Goal: Task Accomplishment & Management: Complete application form

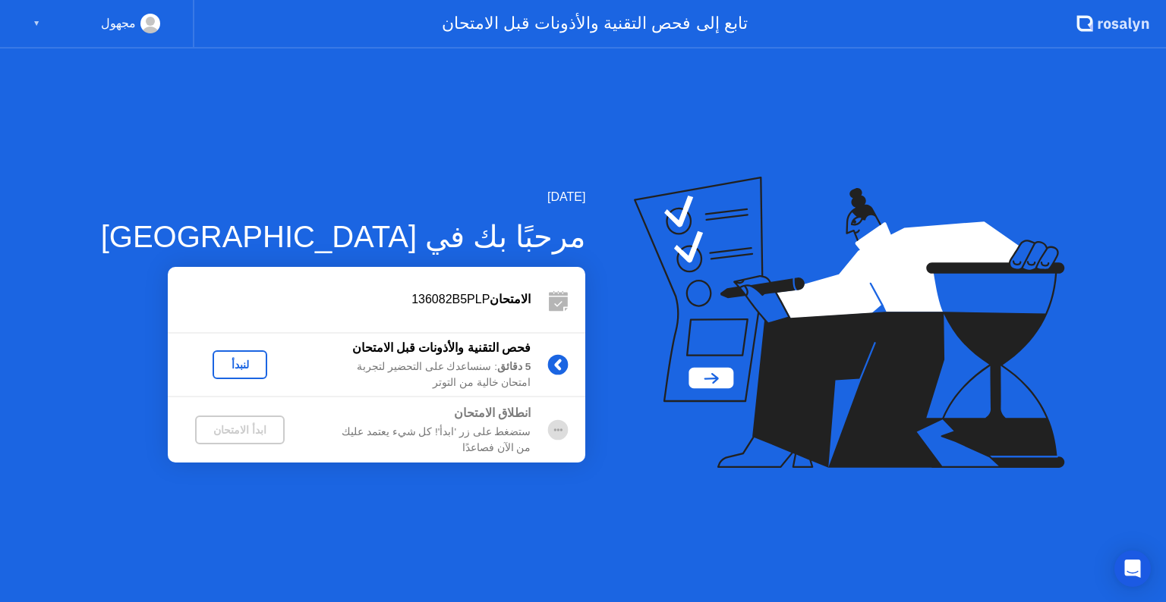
click at [27, 24] on div "مجهول ▼" at bounding box center [97, 24] width 194 height 49
click at [55, 23] on div "مجهول ▼" at bounding box center [96, 24] width 127 height 20
click at [134, 21] on div "مجهول" at bounding box center [118, 24] width 35 height 20
click at [1113, 28] on icon at bounding box center [1114, 24] width 7 height 8
click at [340, 349] on div "فحص التقنية والأذونات قبل الامتحان" at bounding box center [421, 348] width 219 height 18
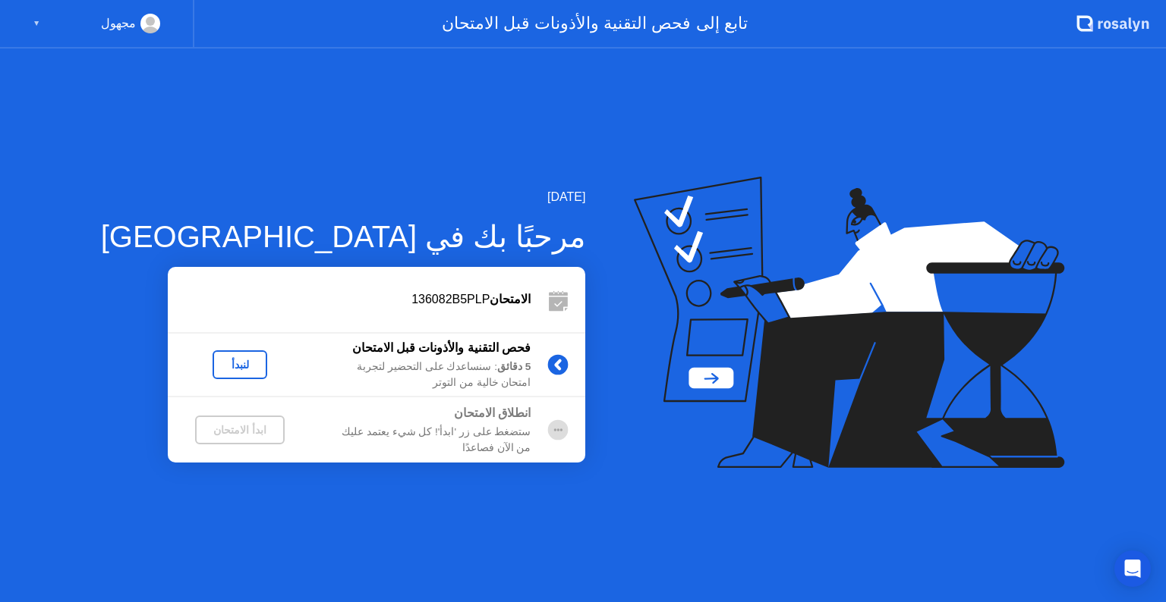
click at [548, 366] on circle at bounding box center [558, 365] width 20 height 20
click at [219, 367] on div "لنبدأ" at bounding box center [240, 365] width 42 height 12
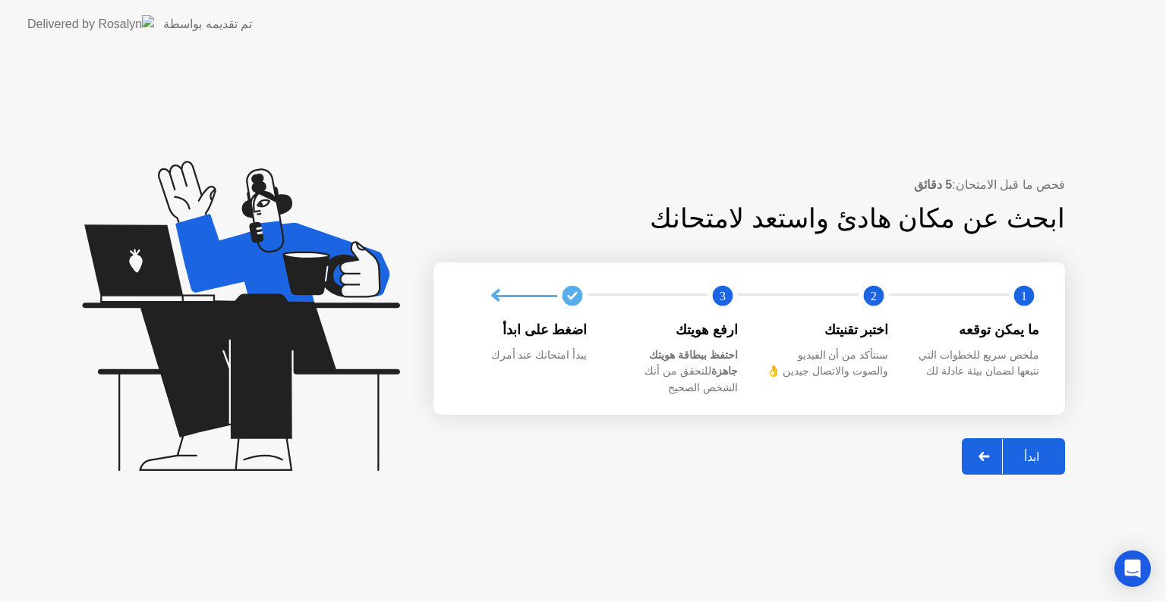
click at [1032, 292] on circle at bounding box center [1023, 296] width 30 height 30
click at [1042, 453] on div "ابدأ" at bounding box center [1031, 457] width 58 height 14
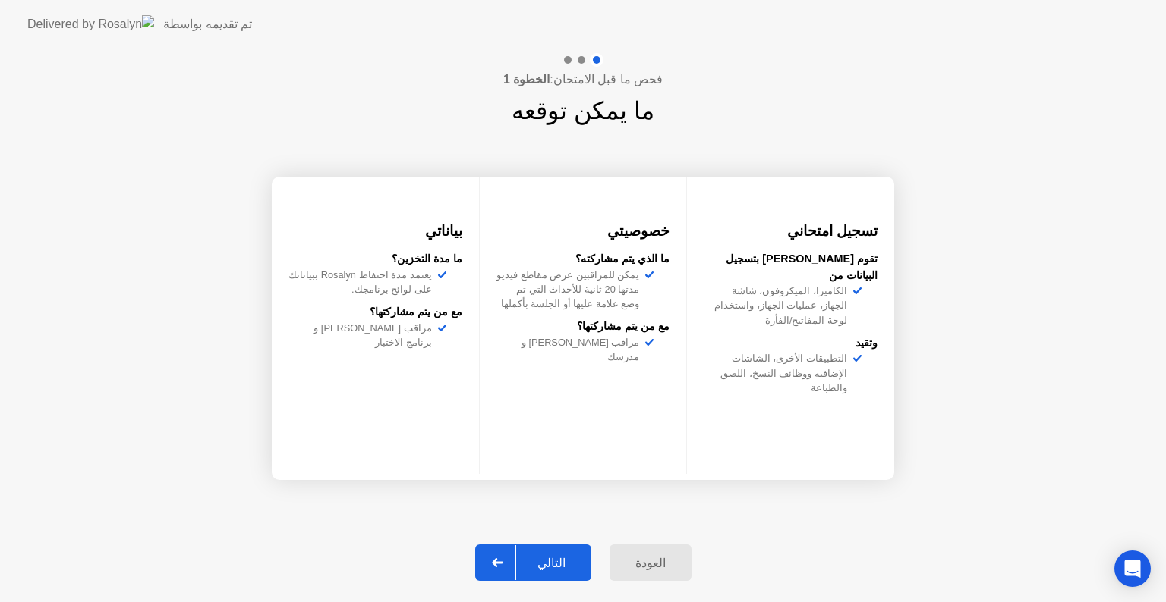
click at [571, 565] on div "التالي" at bounding box center [551, 563] width 71 height 14
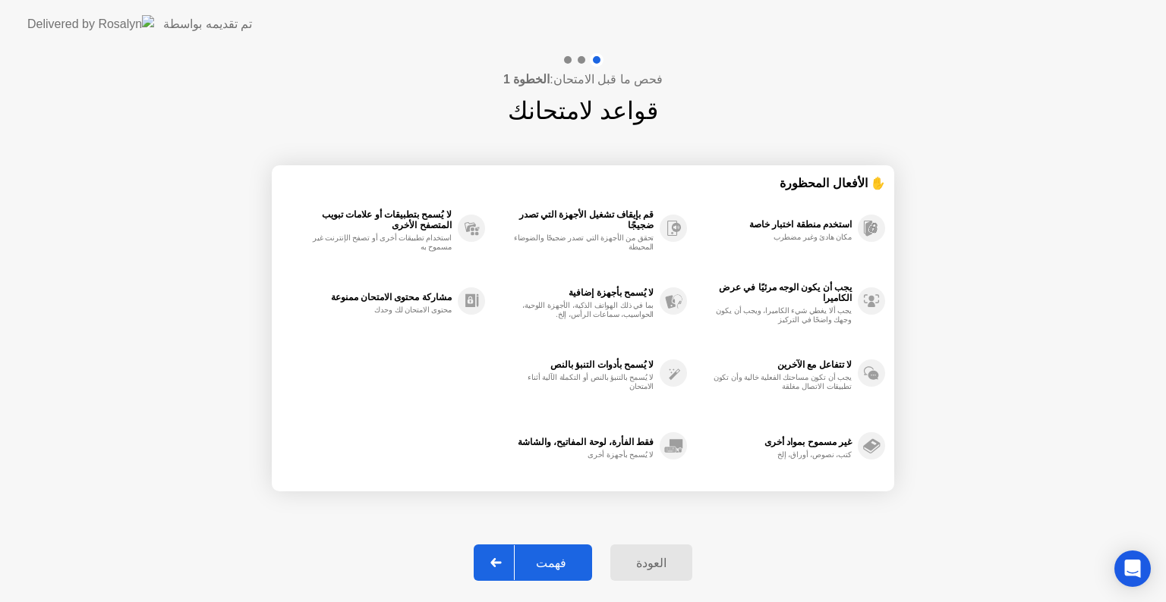
click at [565, 558] on div "فهمت" at bounding box center [550, 563] width 73 height 14
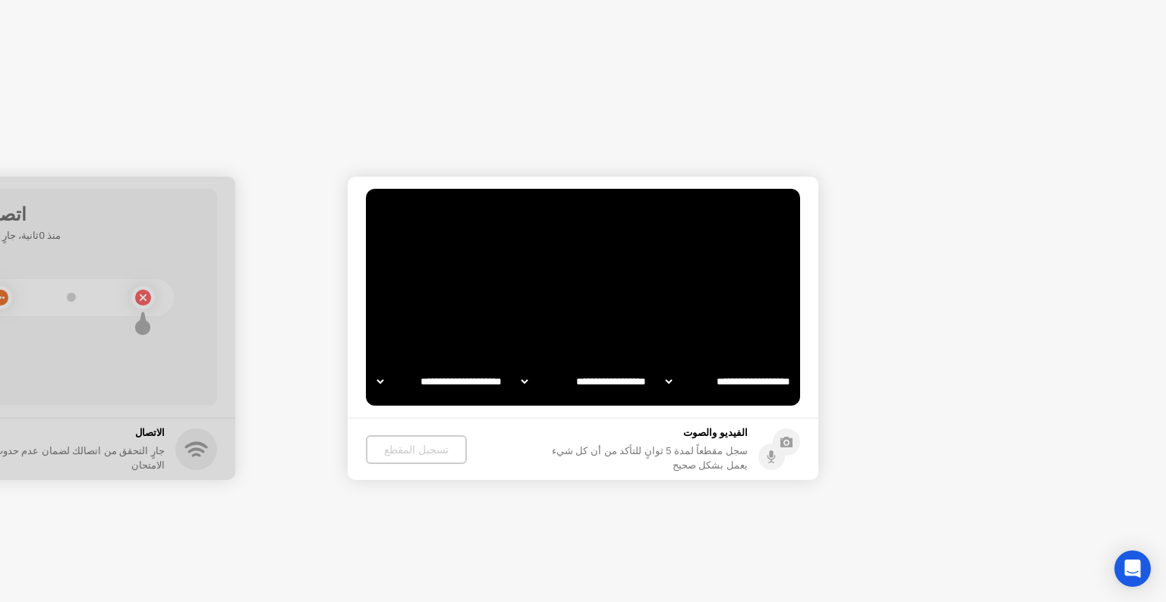
select select "*******"
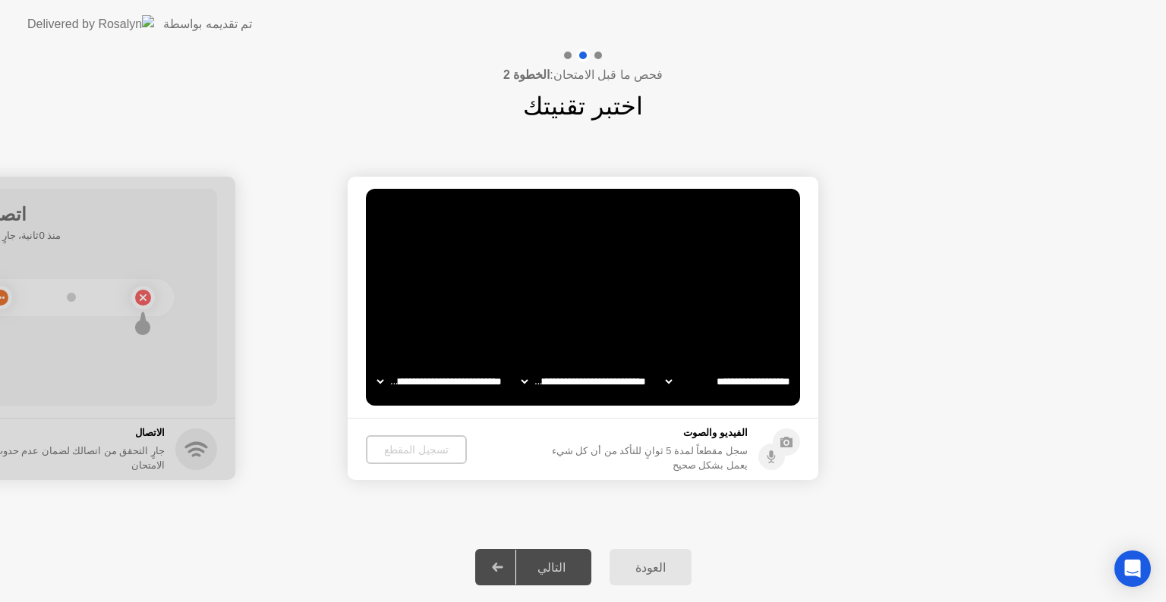
click at [600, 337] on video at bounding box center [583, 297] width 434 height 217
drag, startPoint x: 577, startPoint y: 373, endPoint x: 578, endPoint y: 382, distance: 9.2
click at [577, 373] on select "**********" at bounding box center [584, 382] width 130 height 30
click at [577, 382] on select "**********" at bounding box center [584, 382] width 130 height 30
click at [400, 379] on select "**********" at bounding box center [440, 382] width 130 height 30
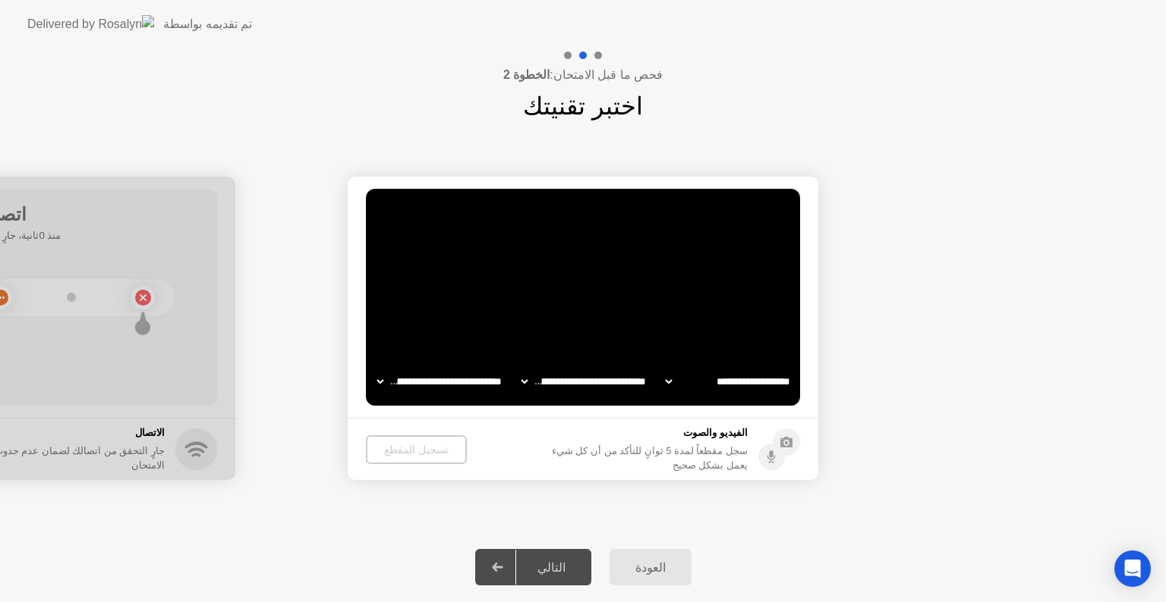
click at [400, 379] on select "**********" at bounding box center [440, 382] width 130 height 30
click at [777, 385] on select "**********" at bounding box center [728, 382] width 130 height 30
click at [446, 383] on select "**********" at bounding box center [440, 382] width 130 height 30
click at [447, 381] on select "**********" at bounding box center [440, 382] width 130 height 30
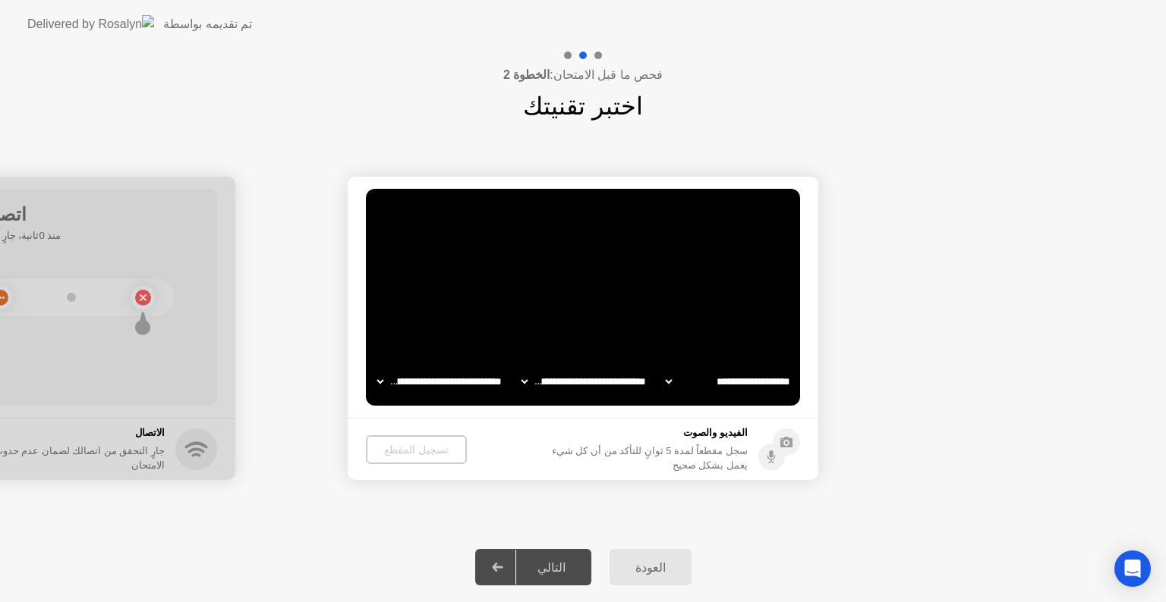
drag, startPoint x: 790, startPoint y: 395, endPoint x: 768, endPoint y: 381, distance: 26.3
click at [788, 395] on div "**********" at bounding box center [583, 382] width 433 height 30
click at [766, 380] on select "**********" at bounding box center [728, 382] width 130 height 30
click at [753, 407] on main "**********" at bounding box center [583, 297] width 470 height 241
click at [741, 430] on div "الفيديو والصوت سجل مقطعاً لمدة 5 ثوانٍ للتأكد من أن كل شيء يعمل بشكل صحيح" at bounding box center [672, 449] width 255 height 47
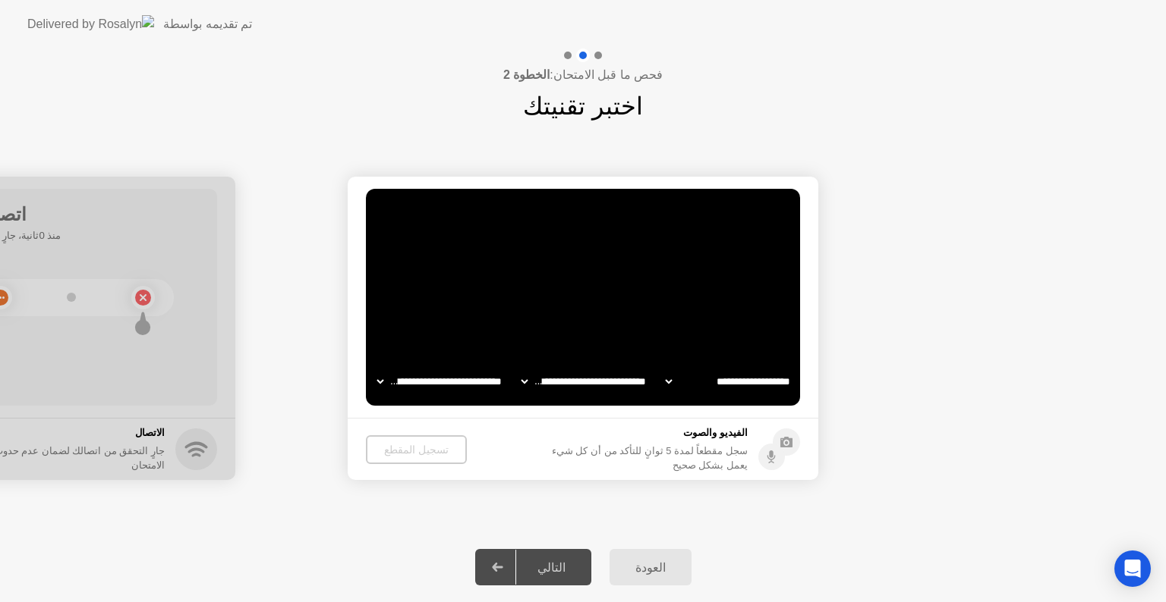
click at [804, 448] on footer "الفيديو والصوت سجل مقطعاً لمدة 5 ثوانٍ للتأكد من أن كل شيء يعمل بشكل صحيح تسجيل…" at bounding box center [583, 449] width 470 height 62
click at [788, 441] on circle at bounding box center [785, 442] width 27 height 27
click at [424, 445] on div "تسجيل المقطع" at bounding box center [416, 450] width 89 height 12
click at [474, 212] on video at bounding box center [583, 297] width 434 height 217
drag, startPoint x: 401, startPoint y: 449, endPoint x: 492, endPoint y: 329, distance: 151.2
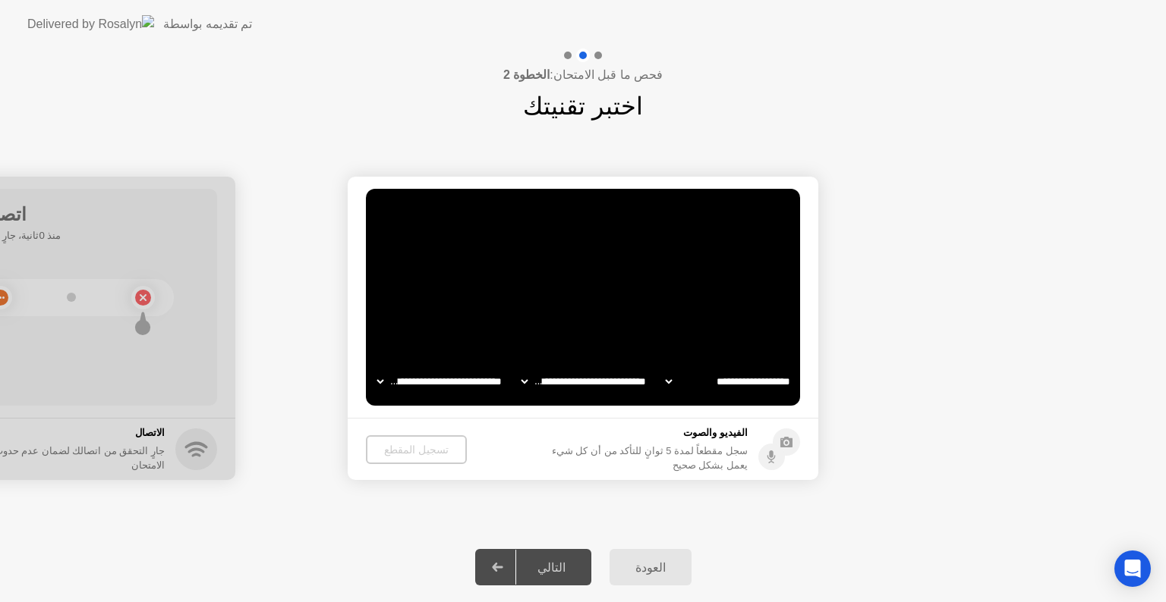
click at [401, 449] on div "تسجيل المقطع" at bounding box center [416, 450] width 89 height 12
click at [515, 303] on video at bounding box center [583, 297] width 434 height 217
click at [73, 197] on div at bounding box center [0, 329] width 470 height 304
click at [565, 385] on select "**********" at bounding box center [584, 382] width 130 height 30
click at [568, 382] on select "**********" at bounding box center [584, 382] width 130 height 30
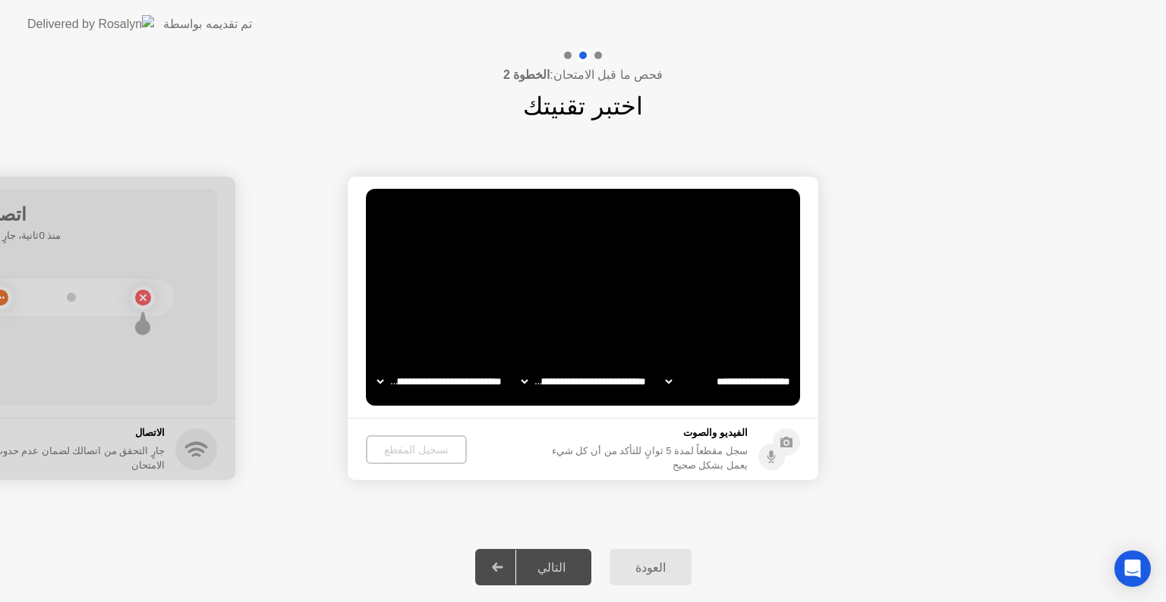
click at [742, 378] on select "**********" at bounding box center [728, 382] width 130 height 30
click at [750, 385] on select "**********" at bounding box center [728, 382] width 130 height 30
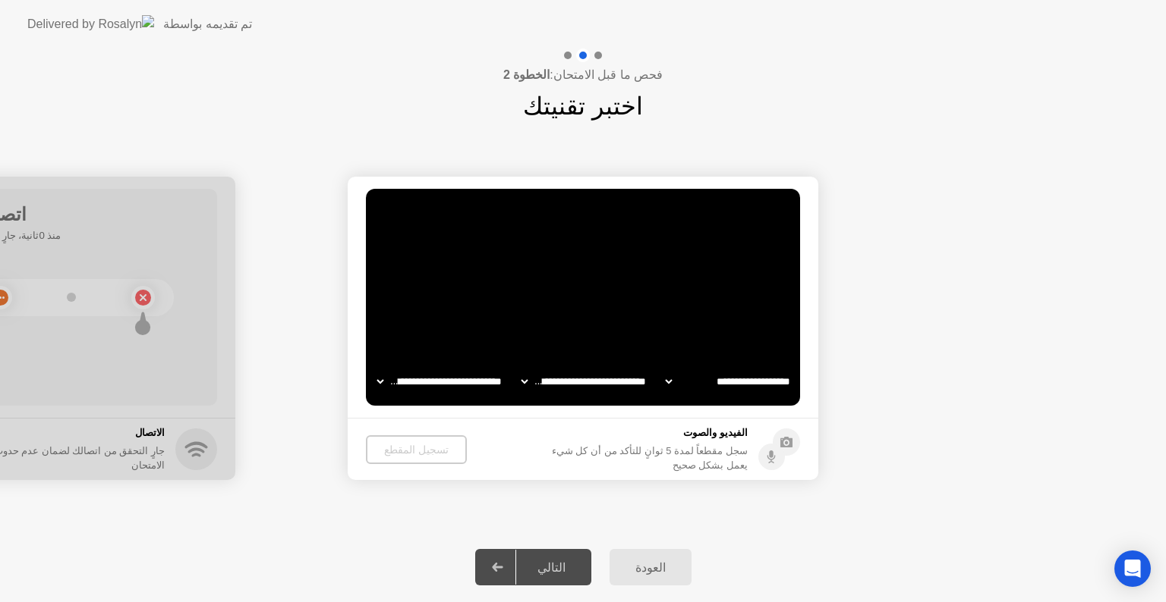
click at [728, 370] on select "**********" at bounding box center [728, 382] width 130 height 30
click at [731, 376] on select "**********" at bounding box center [728, 382] width 130 height 30
click at [781, 440] on icon at bounding box center [786, 442] width 12 height 11
click at [735, 385] on select "**********" at bounding box center [728, 382] width 130 height 30
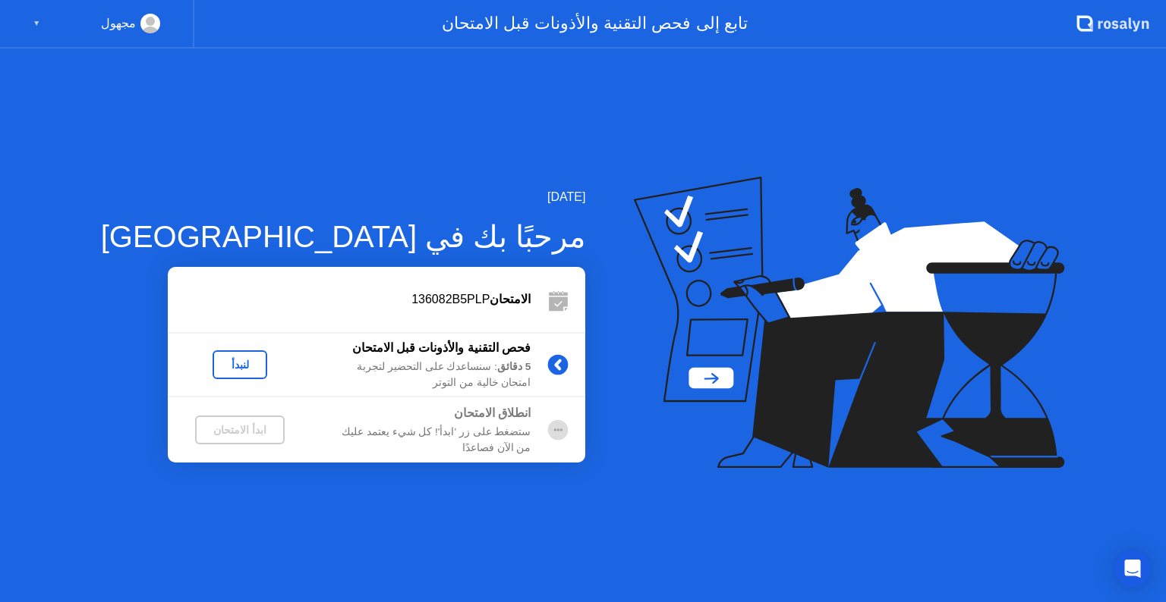
click at [219, 367] on div "لنبدأ" at bounding box center [240, 365] width 42 height 12
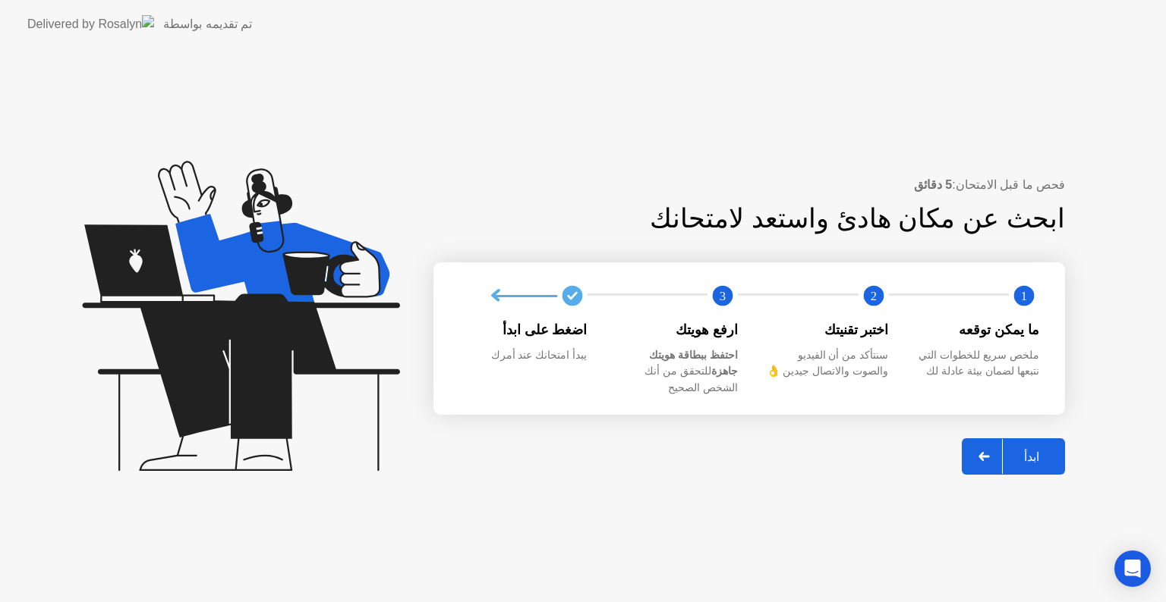
click at [1030, 439] on button "ابدأ" at bounding box center [1012, 457] width 103 height 36
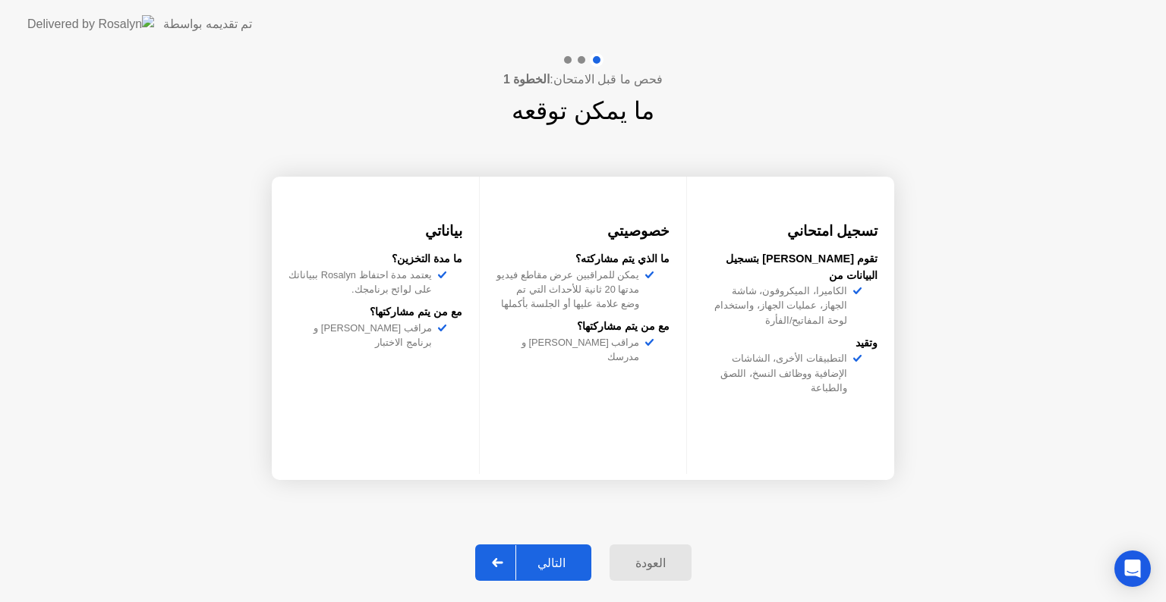
click at [546, 562] on div "التالي" at bounding box center [551, 563] width 71 height 14
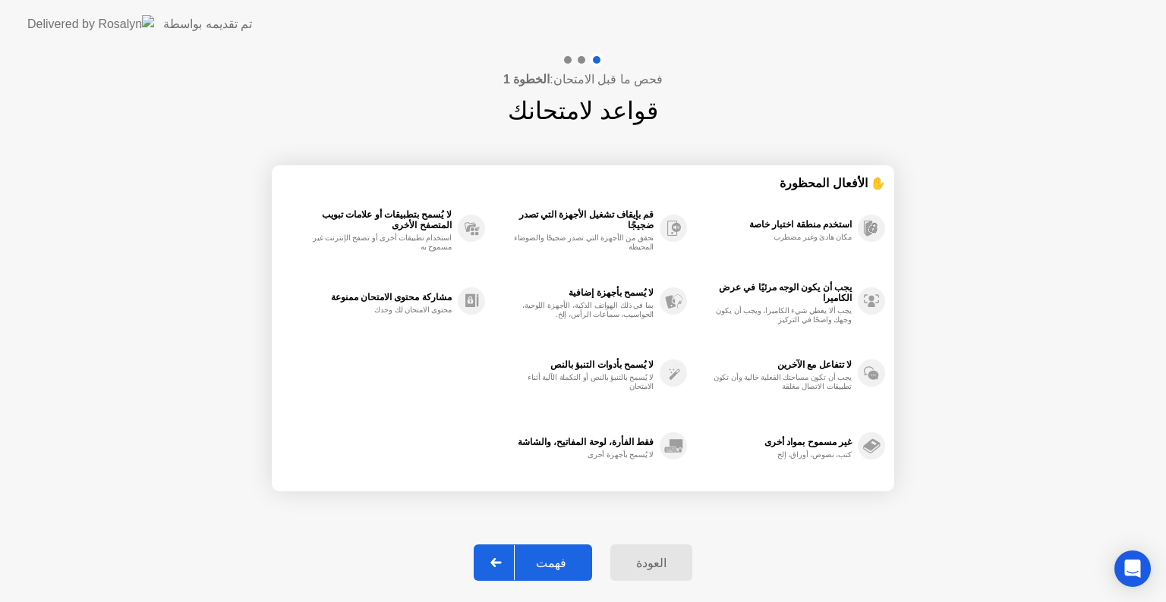
click at [565, 556] on div "فهمت" at bounding box center [550, 563] width 73 height 14
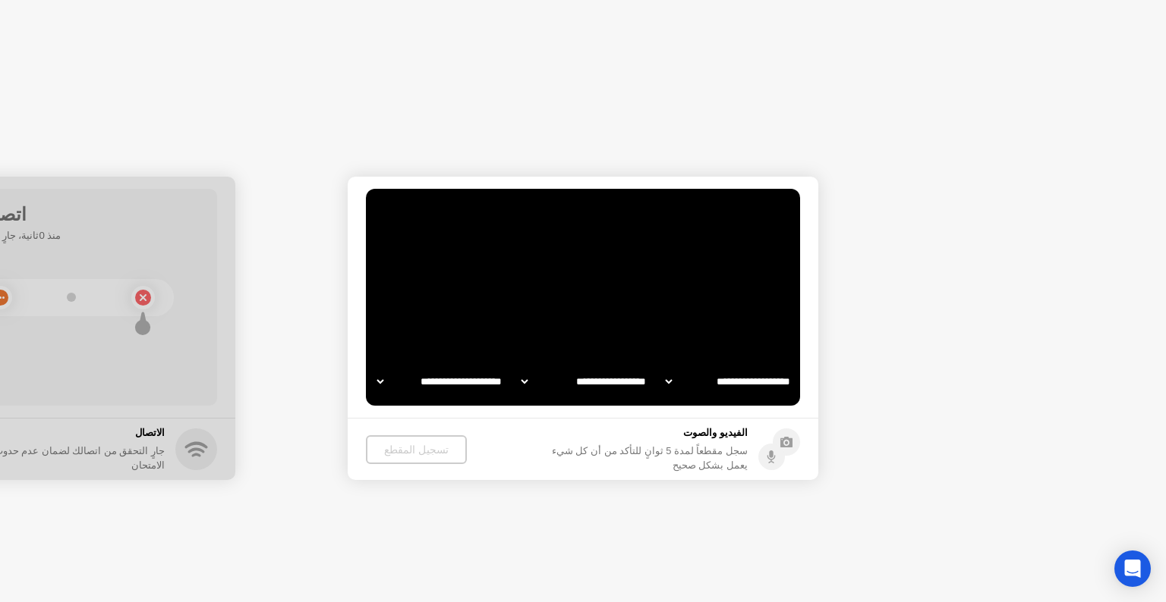
select select "**********"
select select "*******"
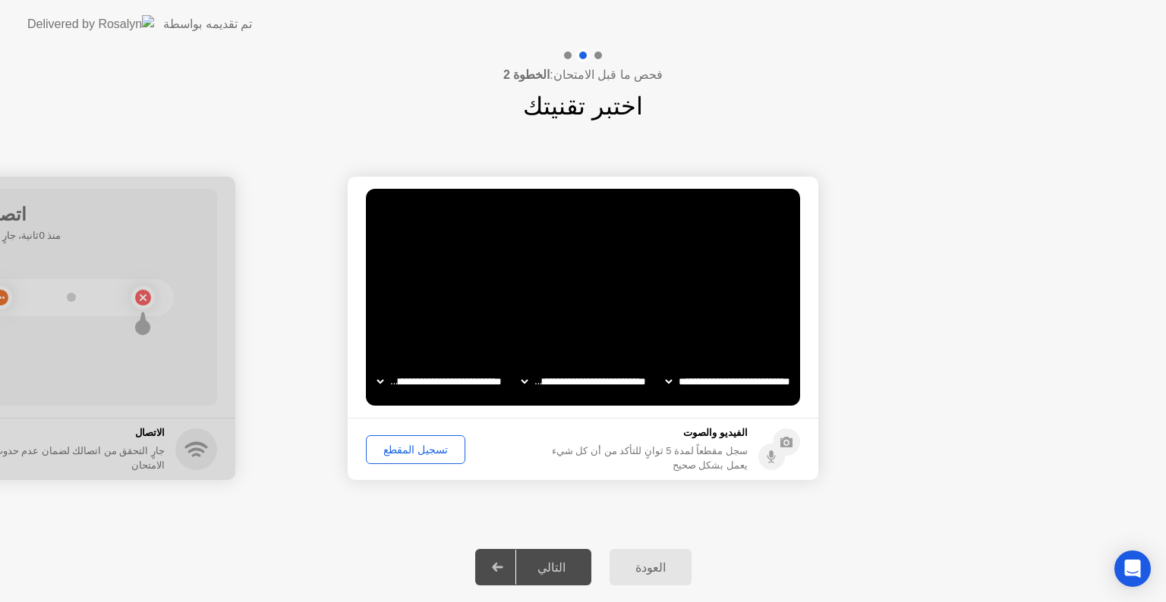
click at [433, 448] on div "تسجيل المقطع" at bounding box center [415, 450] width 89 height 12
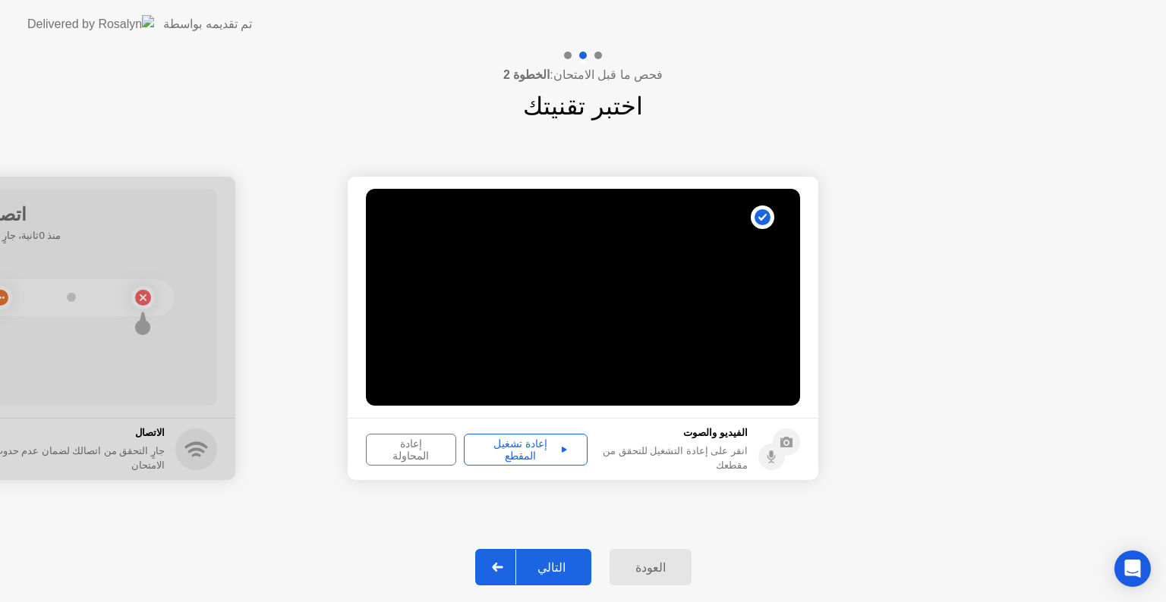
click at [562, 447] on div "إعادة تشغيل المقطع" at bounding box center [525, 450] width 113 height 24
click at [575, 569] on div "التالي" at bounding box center [551, 568] width 71 height 14
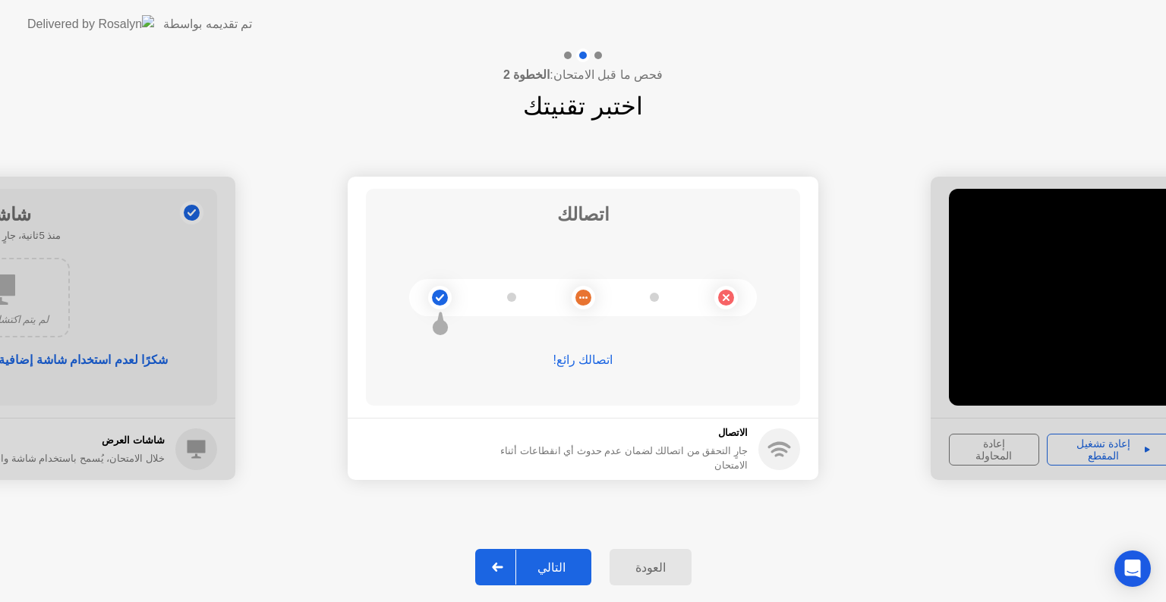
click at [569, 562] on div "التالي" at bounding box center [551, 568] width 71 height 14
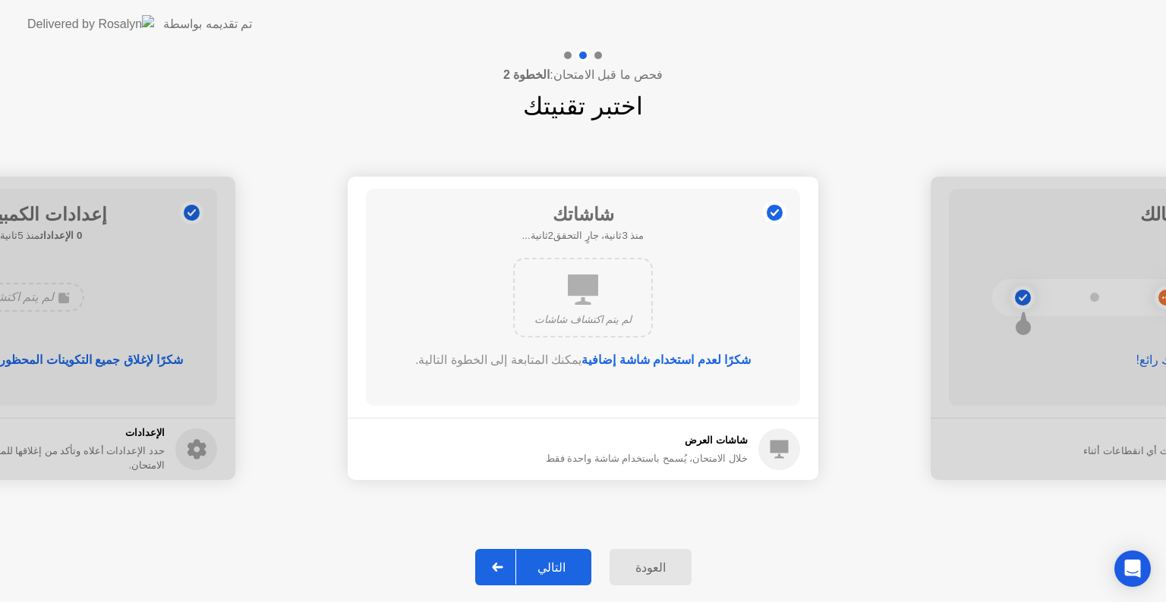
click at [569, 562] on div "التالي" at bounding box center [551, 568] width 71 height 14
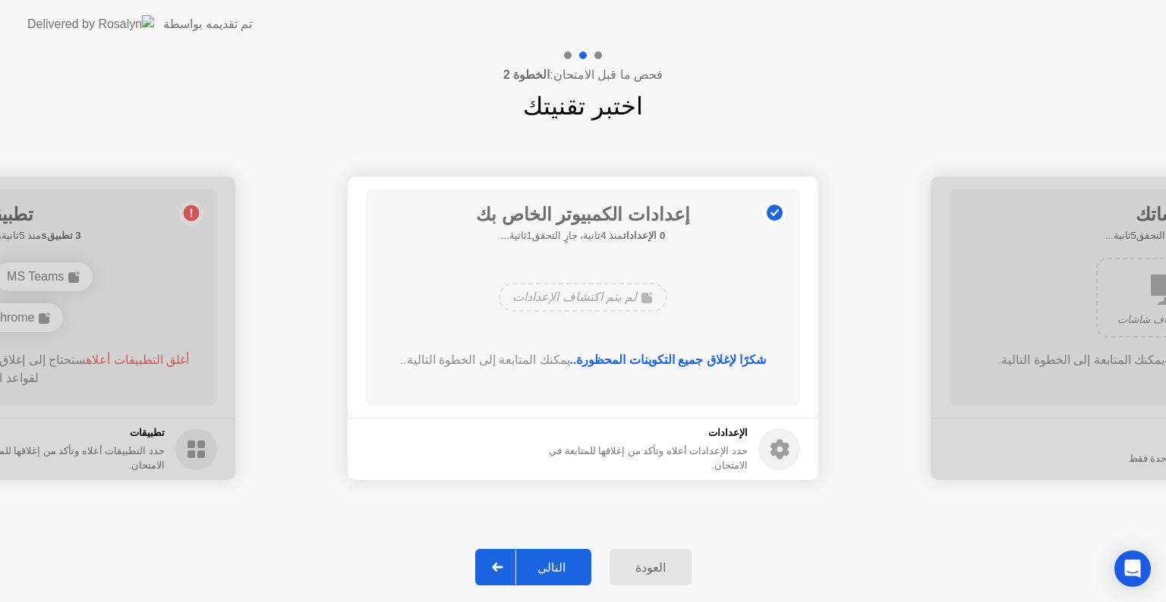
click at [569, 562] on div "التالي" at bounding box center [551, 568] width 71 height 14
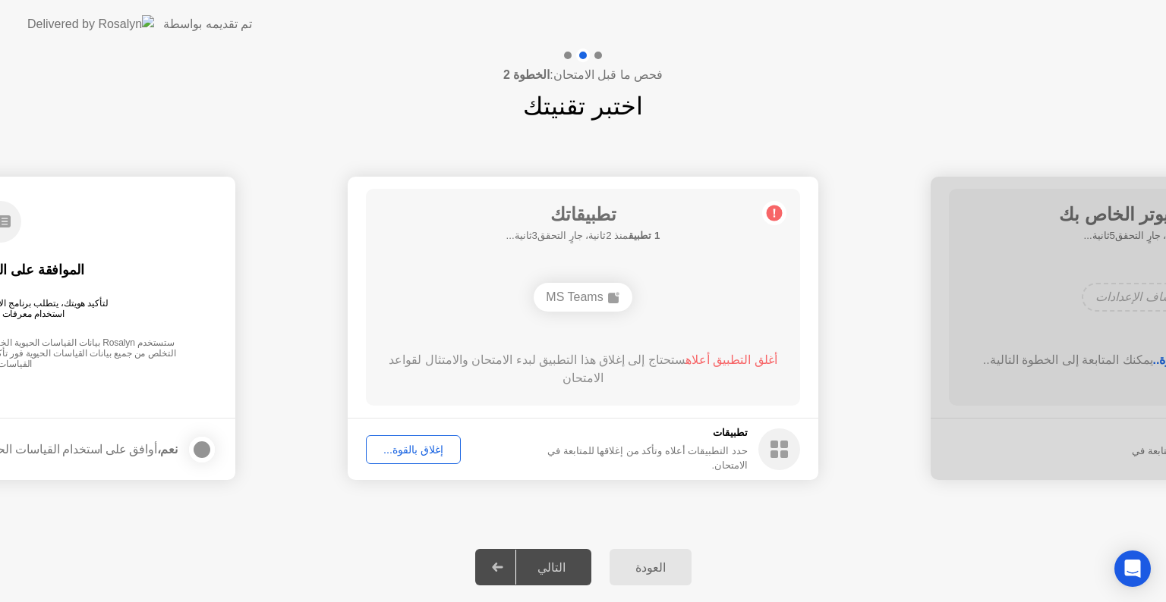
click at [417, 439] on button "إغلاق بالقوة..." at bounding box center [413, 450] width 95 height 29
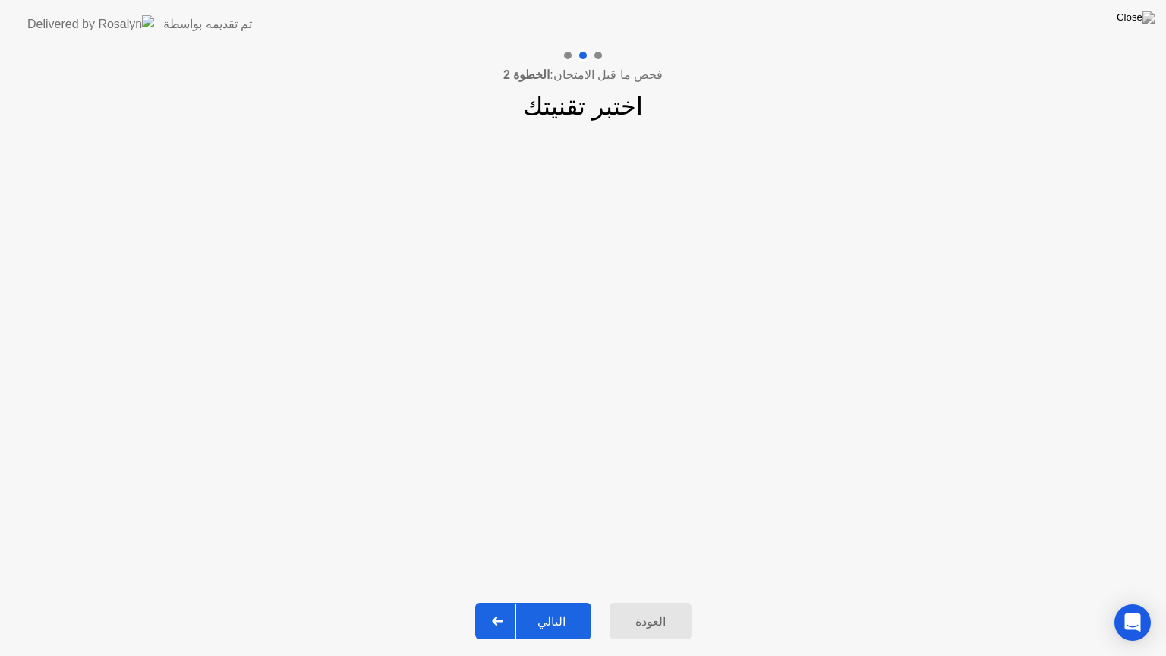
click at [565, 602] on div "التالي" at bounding box center [551, 621] width 71 height 14
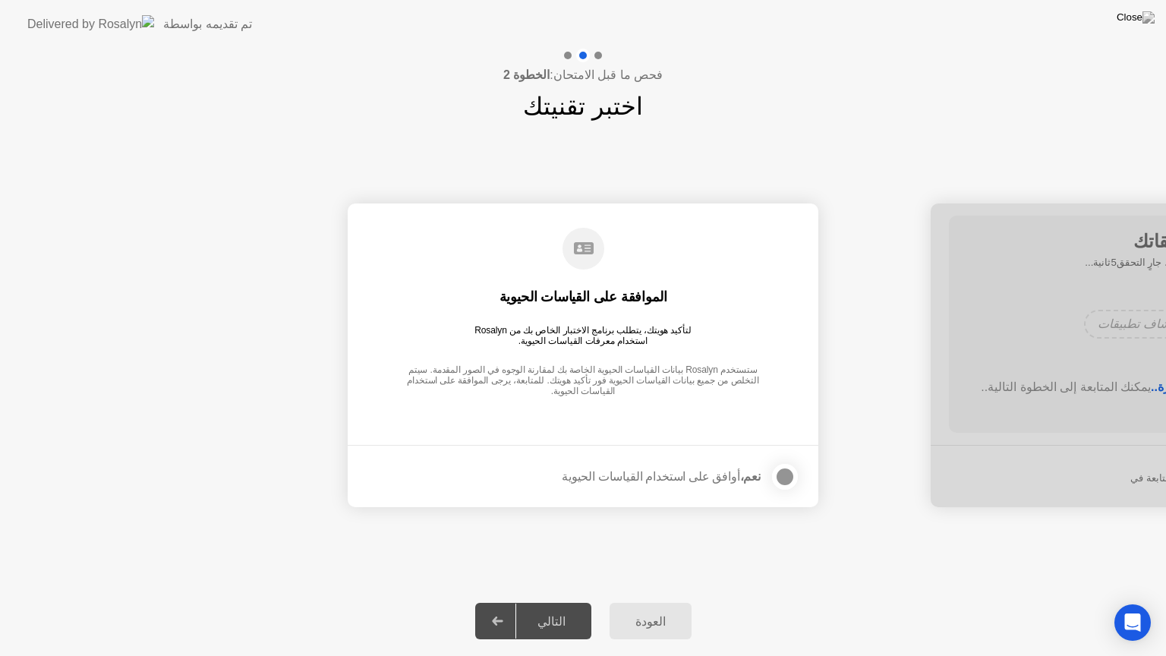
click at [752, 479] on strong "نعم،" at bounding box center [750, 476] width 20 height 13
click at [665, 354] on div "الموافقة على القياسات الحيوية لتأكيد هويتك، يتطلب برنامج الاختبار الخاص بك من R…" at bounding box center [583, 313] width 434 height 195
click at [1056, 465] on div at bounding box center [1165, 355] width 470 height 304
click at [1035, 406] on div at bounding box center [1165, 355] width 470 height 304
click at [575, 251] on icon at bounding box center [584, 248] width 20 height 12
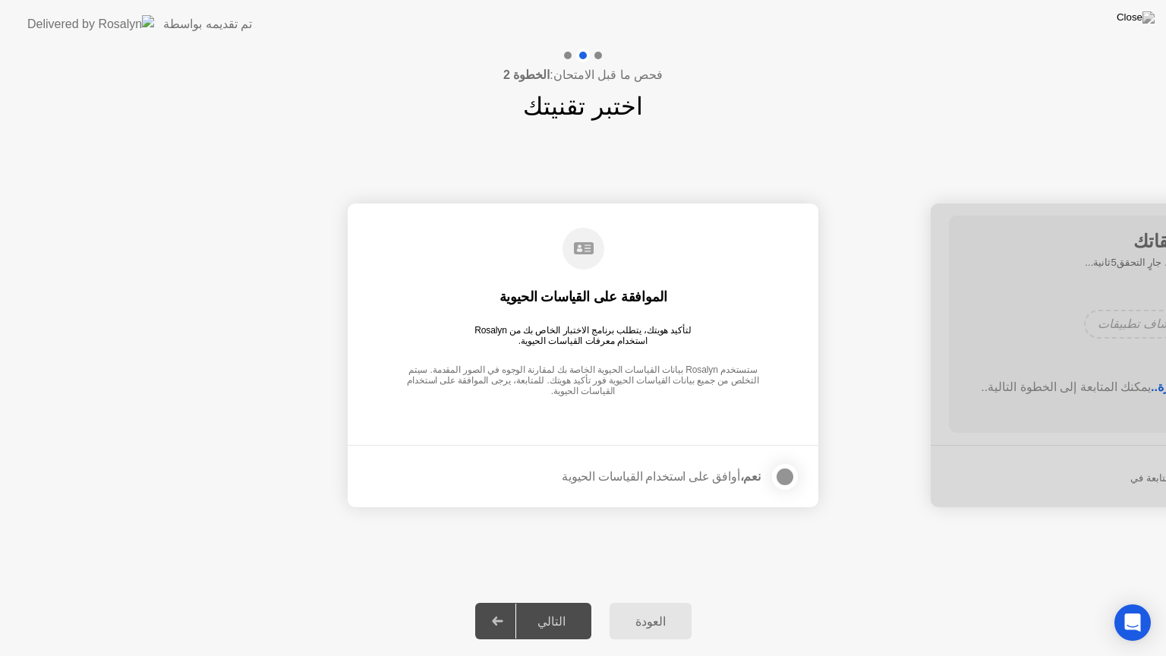
click at [747, 474] on strong "نعم،" at bounding box center [750, 476] width 20 height 13
click at [660, 602] on button "العودة" at bounding box center [650, 620] width 82 height 36
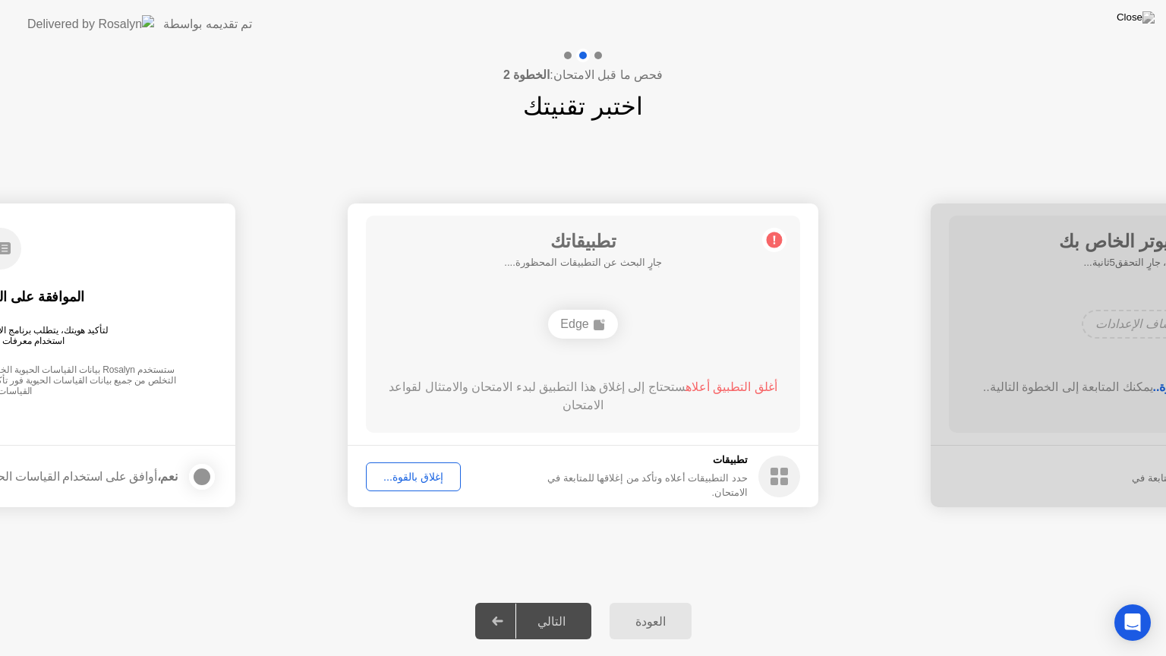
click at [397, 477] on div "إغلاق بالقوة..." at bounding box center [413, 476] width 84 height 12
click at [132, 348] on div "الموافقة على القياسات الحيوية لتأكيد هويتك، يتطلب برنامج الاختبار الخاص بك من R…" at bounding box center [0, 313] width 434 height 195
click at [570, 325] on div "Edge" at bounding box center [582, 324] width 69 height 29
click at [392, 486] on button "إغلاق بالقوة..." at bounding box center [413, 476] width 95 height 29
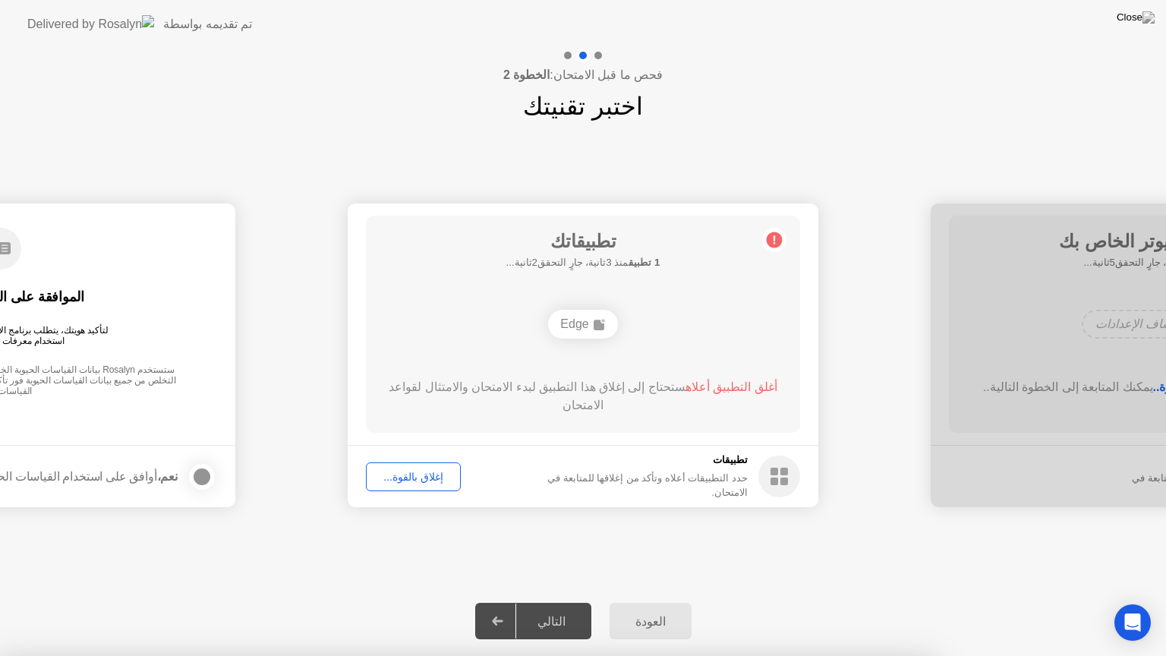
click at [568, 602] on div "التالي" at bounding box center [551, 621] width 71 height 14
click at [1114, 228] on div at bounding box center [1165, 355] width 470 height 304
click at [1056, 294] on div at bounding box center [1165, 355] width 470 height 304
drag, startPoint x: 9, startPoint y: 355, endPoint x: 98, endPoint y: 256, distance: 133.3
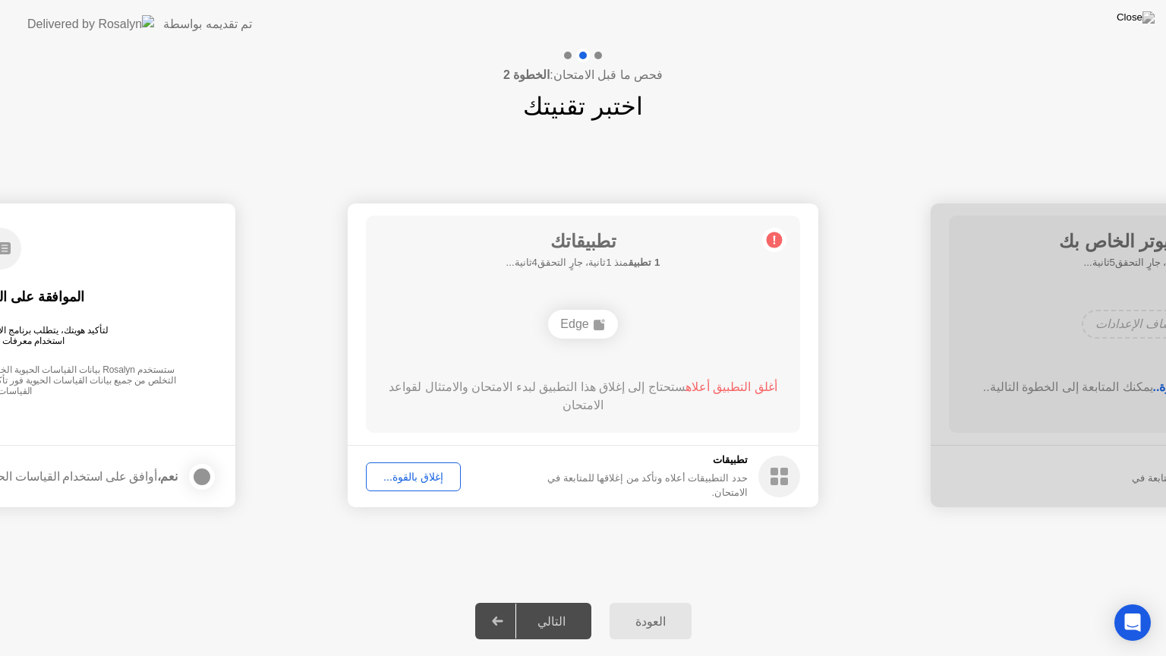
click at [10, 354] on div "الموافقة على القياسات الحيوية لتأكيد هويتك، يتطلب برنامج الاختبار الخاص بك من R…" at bounding box center [0, 313] width 434 height 195
click at [125, 246] on div "الموافقة على القياسات الحيوية لتأكيد هويتك، يتطلب برنامج الاختبار الخاص بك من R…" at bounding box center [0, 313] width 434 height 195
click at [767, 241] on circle at bounding box center [774, 240] width 16 height 16
click at [777, 240] on circle at bounding box center [774, 240] width 16 height 16
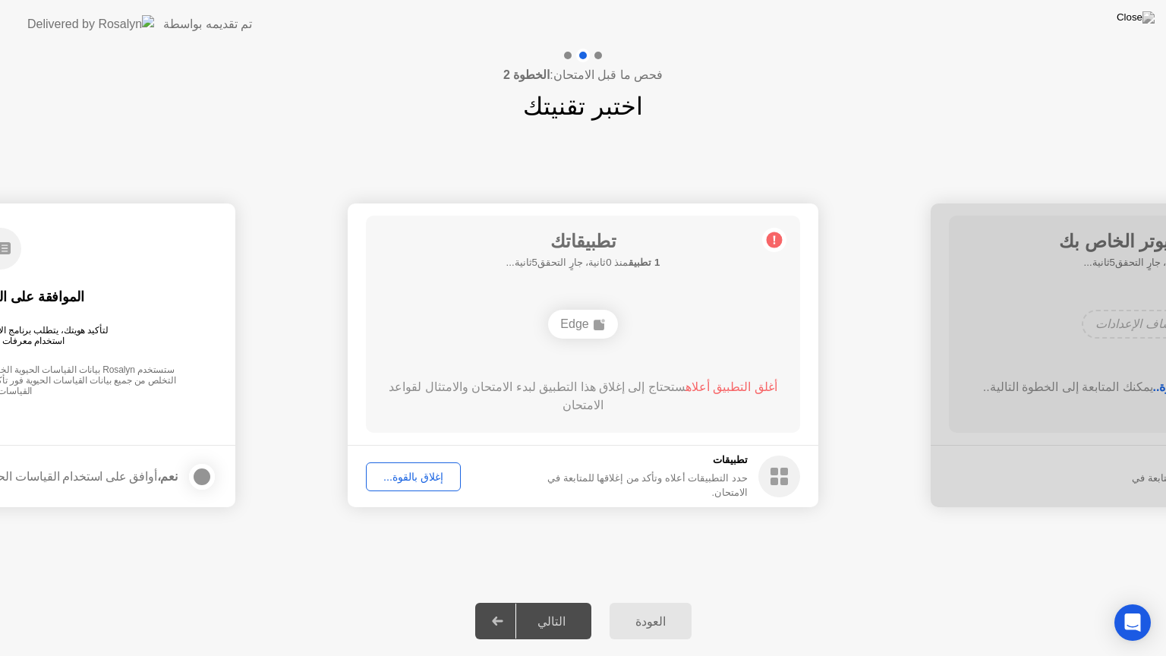
click at [134, 256] on div "الموافقة على القياسات الحيوية لتأكيد هويتك، يتطلب برنامج الاختبار الخاص بك من R…" at bounding box center [0, 313] width 434 height 195
click at [134, 271] on div "الموافقة على القياسات الحيوية لتأكيد هويتك، يتطلب برنامج الاختبار الخاص بك من R…" at bounding box center [0, 313] width 434 height 195
click at [1142, 602] on div "Open Intercom Messenger" at bounding box center [1132, 622] width 40 height 40
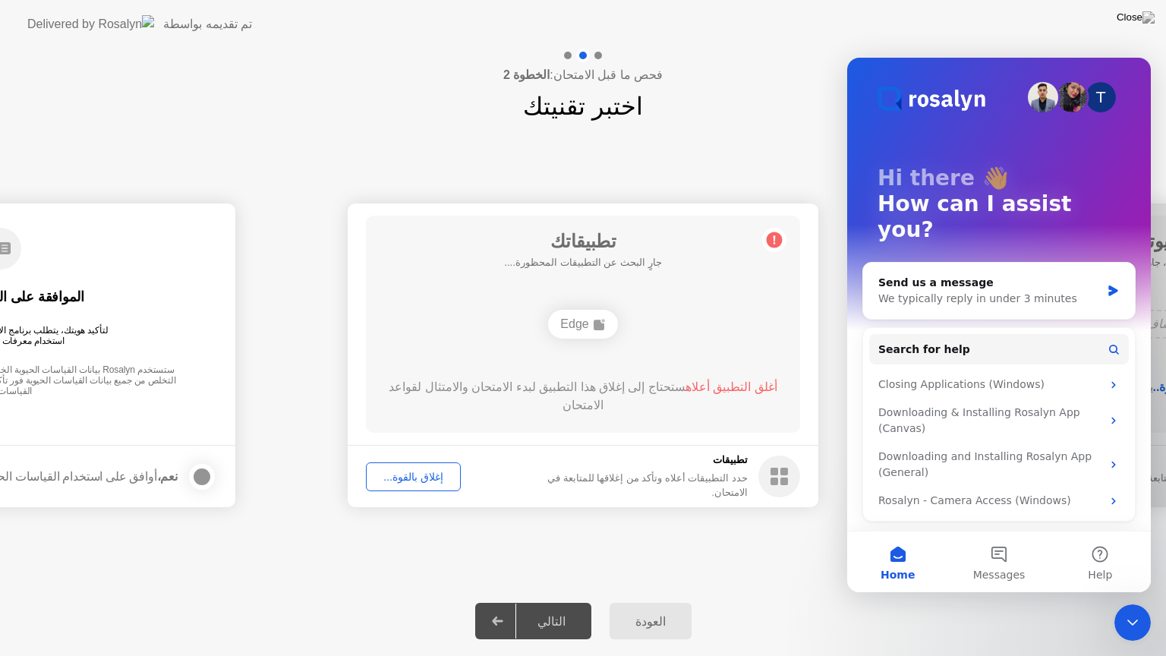
click at [731, 64] on div "فحص ما قبل الامتحان: الخطوة 2 اختبر تقنيتك" at bounding box center [583, 87] width 1166 height 76
click at [1067, 58] on div "T Hi there 👋 How can I assist you?" at bounding box center [998, 207] width 273 height 299
drag, startPoint x: 1682, startPoint y: 326, endPoint x: 1138, endPoint y: 582, distance: 600.8
click at [1127, 602] on icon "Close Intercom Messenger" at bounding box center [1132, 622] width 18 height 18
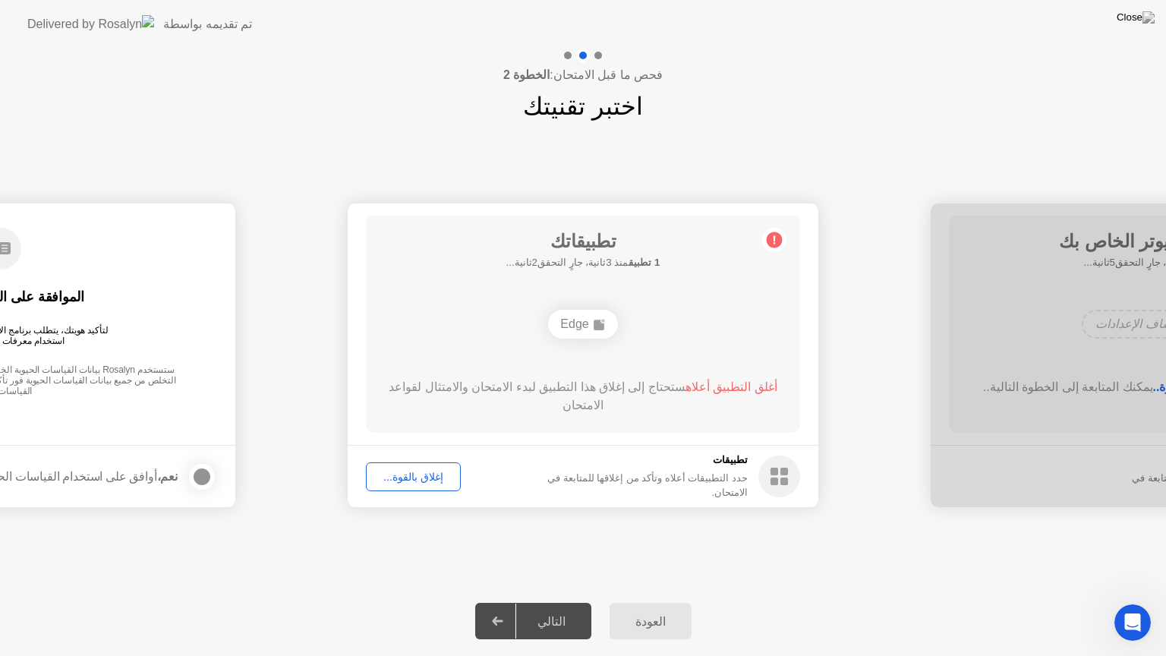
click at [1108, 338] on div at bounding box center [1165, 355] width 470 height 304
click at [1088, 395] on div at bounding box center [1165, 355] width 470 height 304
click at [619, 350] on div "تطبيقاتك جارٍ البحث عن التطبيقات المحظورة.... Edge أغلق التطبيق أعلاه ستحتاج إل…" at bounding box center [583, 324] width 434 height 217
click at [574, 317] on div "Edge" at bounding box center [582, 324] width 69 height 29
click at [753, 469] on div "تطبيقات حدد التطبيقات أعلاه وتأكد من إغلاقها للمتابعة في الامتحان." at bounding box center [659, 475] width 282 height 47
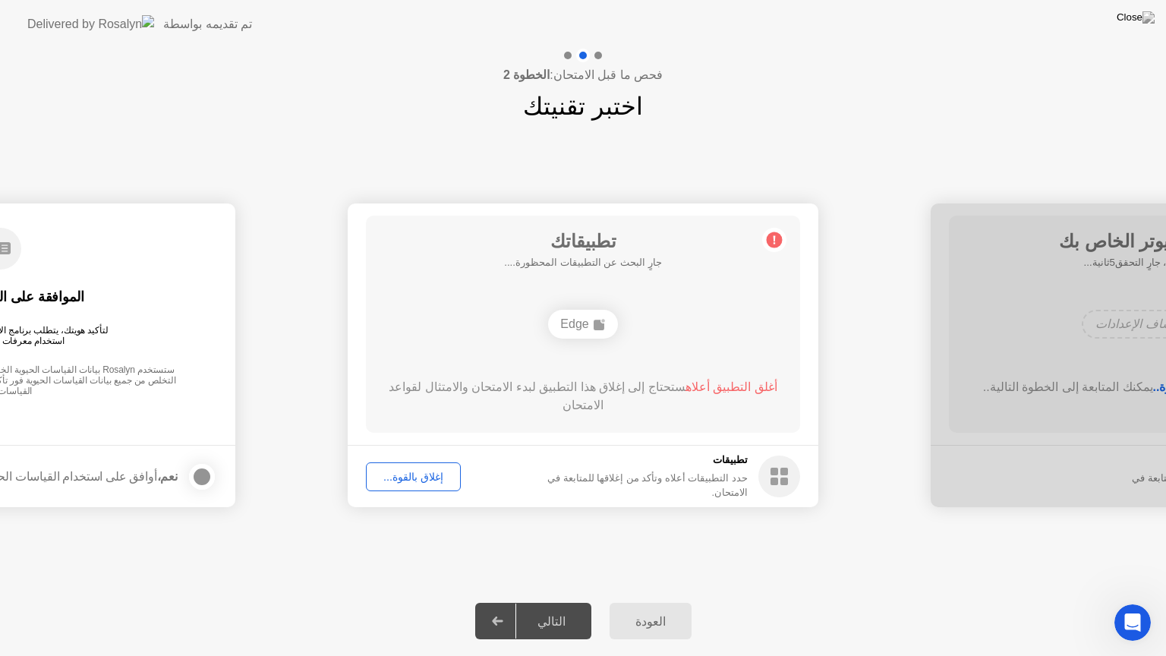
click at [767, 472] on circle at bounding box center [779, 476] width 42 height 42
click at [412, 477] on div "إغلاق بالقوة..." at bounding box center [413, 476] width 84 height 12
click at [1147, 24] on img at bounding box center [1135, 17] width 38 height 12
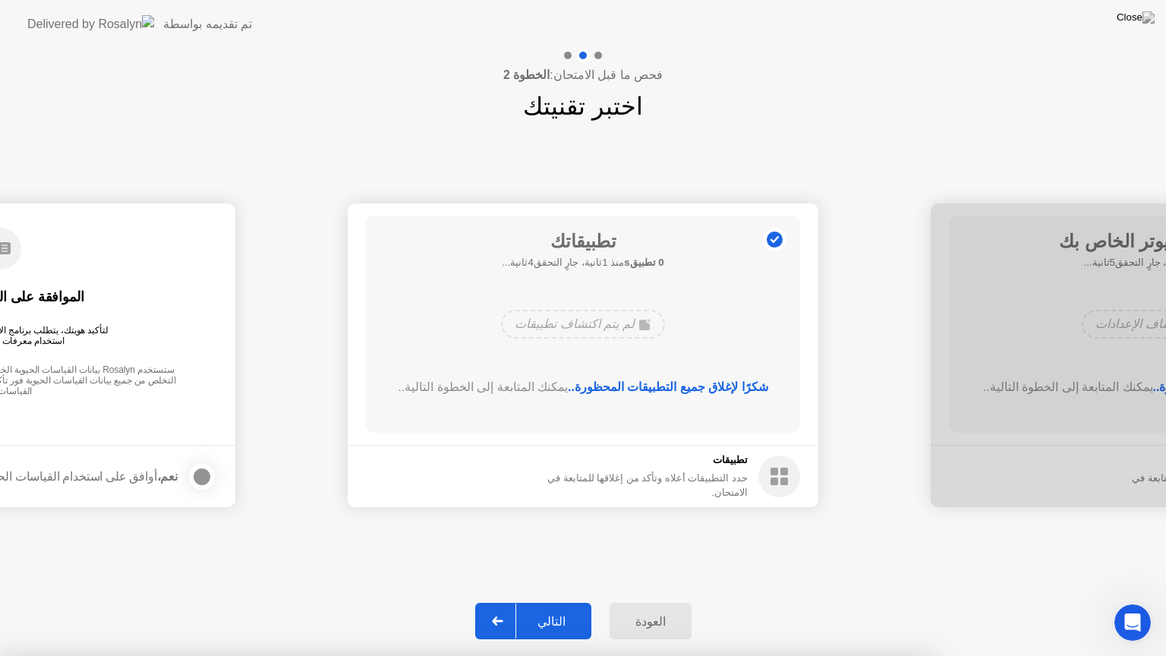
click at [807, 602] on div at bounding box center [583, 656] width 1166 height 0
click at [553, 602] on div "التالي" at bounding box center [551, 621] width 71 height 14
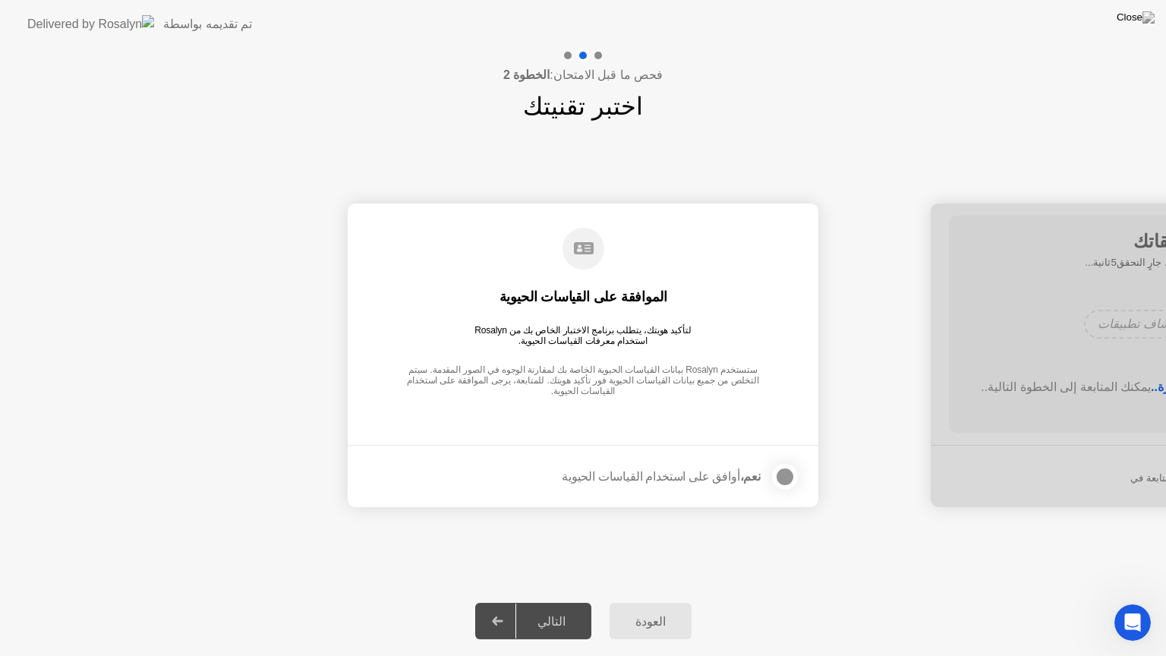
click at [786, 479] on div at bounding box center [785, 476] width 18 height 18
click at [575, 602] on div "التالي" at bounding box center [551, 621] width 71 height 14
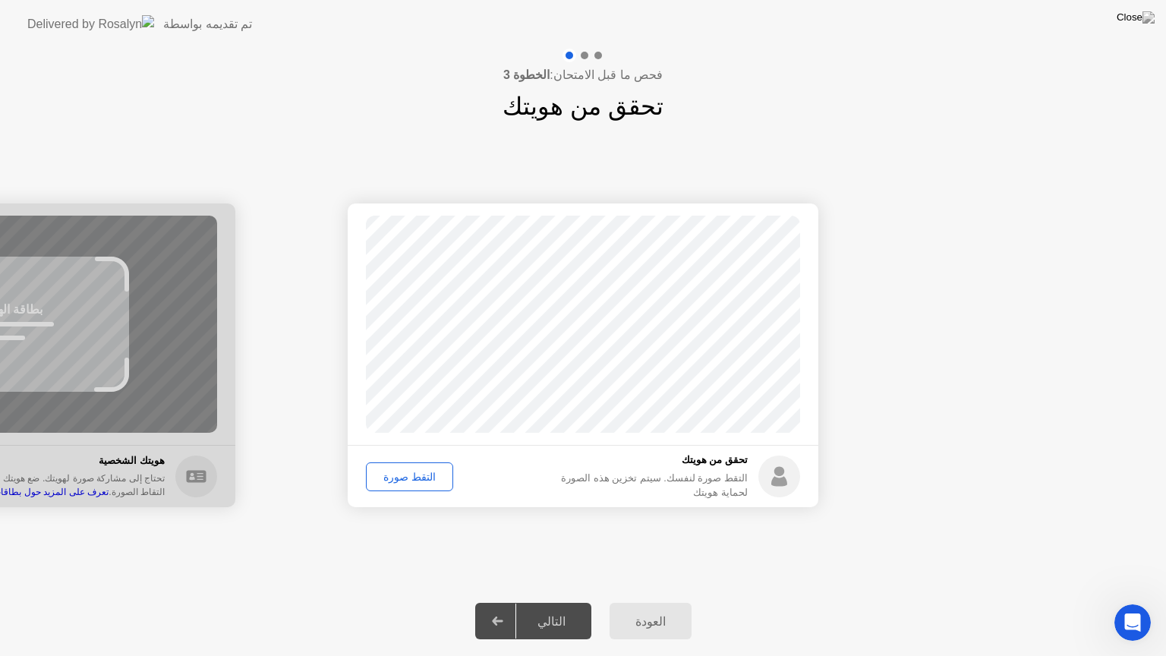
click at [417, 476] on div "التقط صورة" at bounding box center [409, 476] width 77 height 12
click at [563, 602] on div "التالي" at bounding box center [551, 621] width 71 height 14
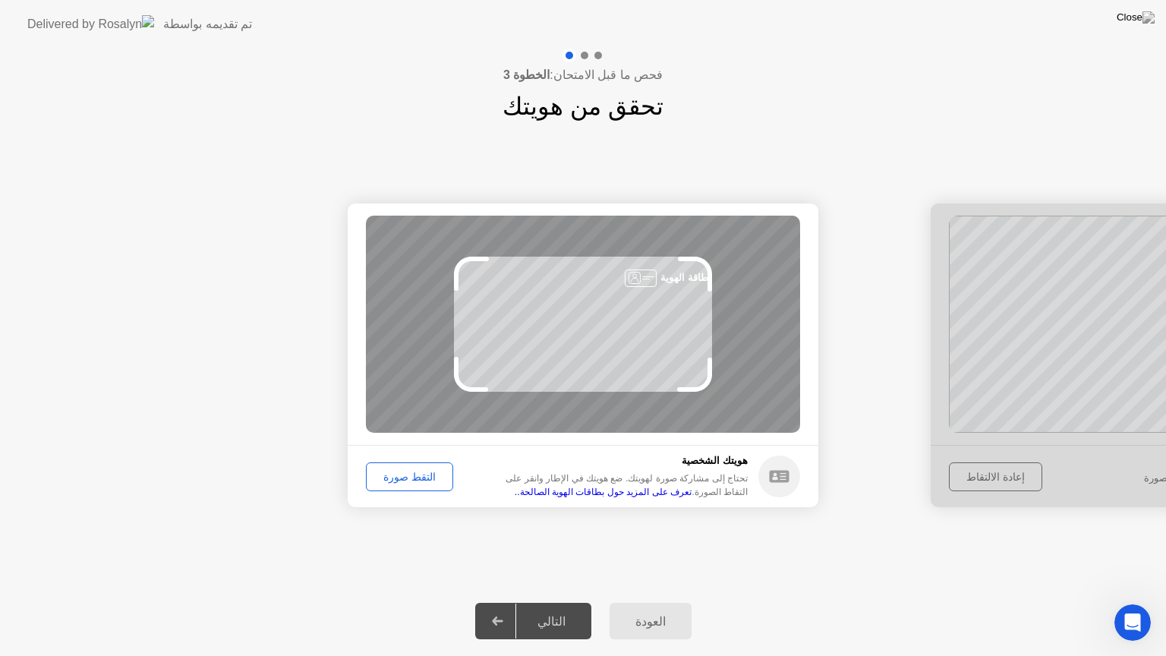
click at [414, 467] on button "التقط صورة" at bounding box center [409, 476] width 87 height 29
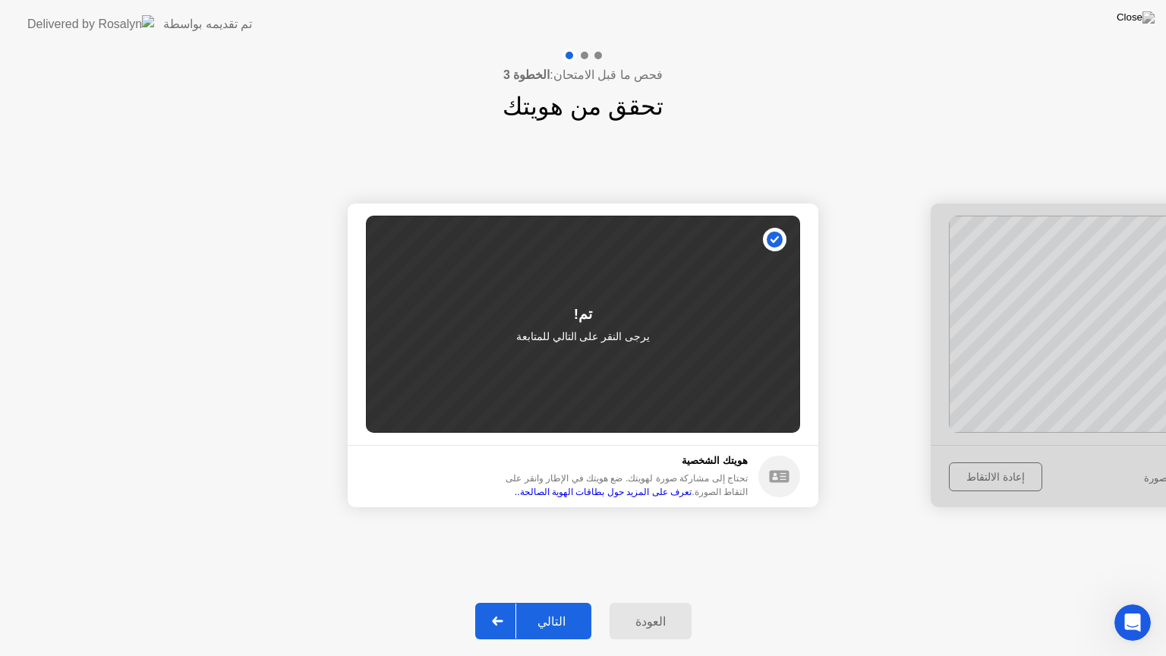
click at [571, 602] on div "التالي" at bounding box center [551, 621] width 71 height 14
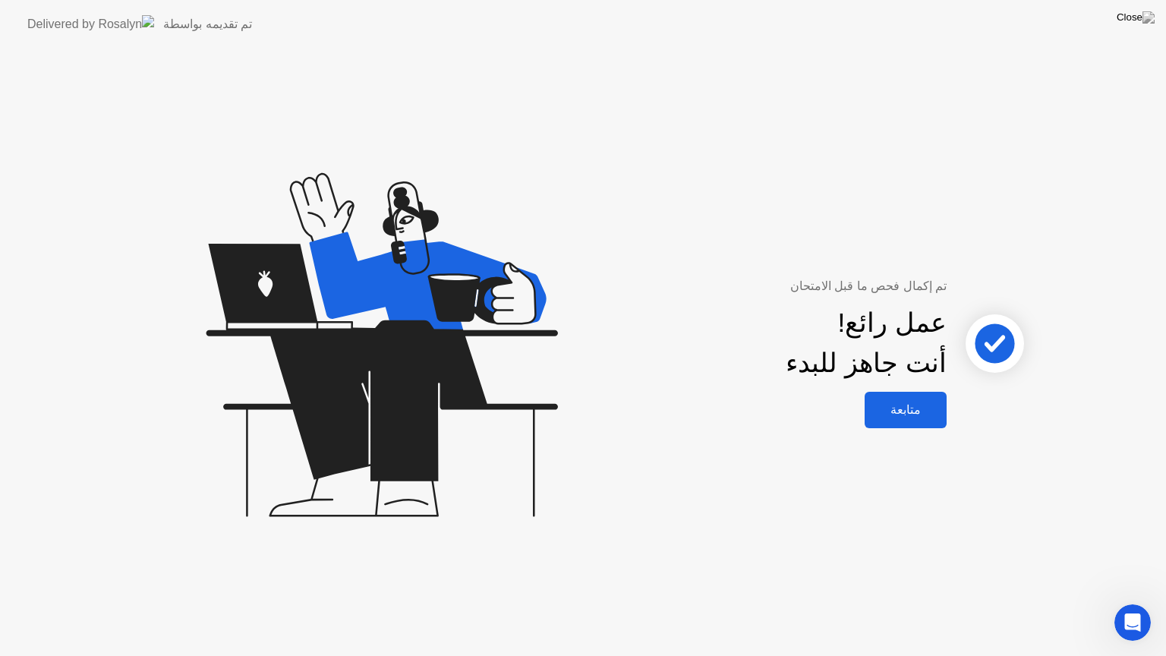
click at [899, 405] on div "متابعة" at bounding box center [905, 409] width 73 height 14
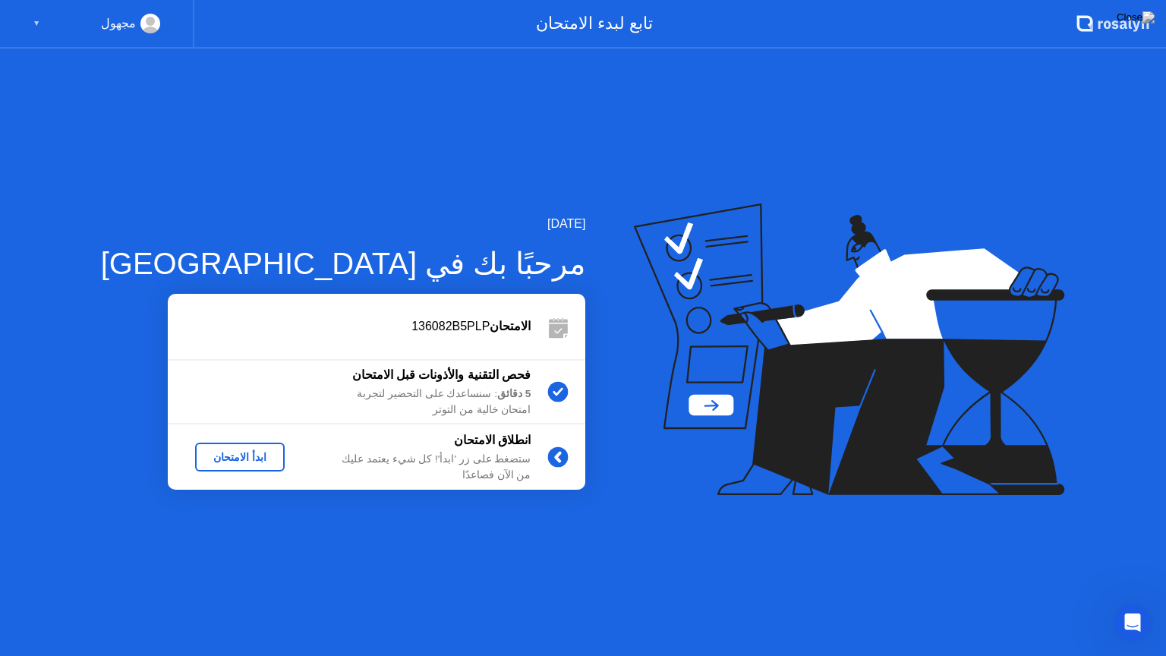
click at [212, 448] on button "ابدأ الامتحان" at bounding box center [240, 456] width 90 height 29
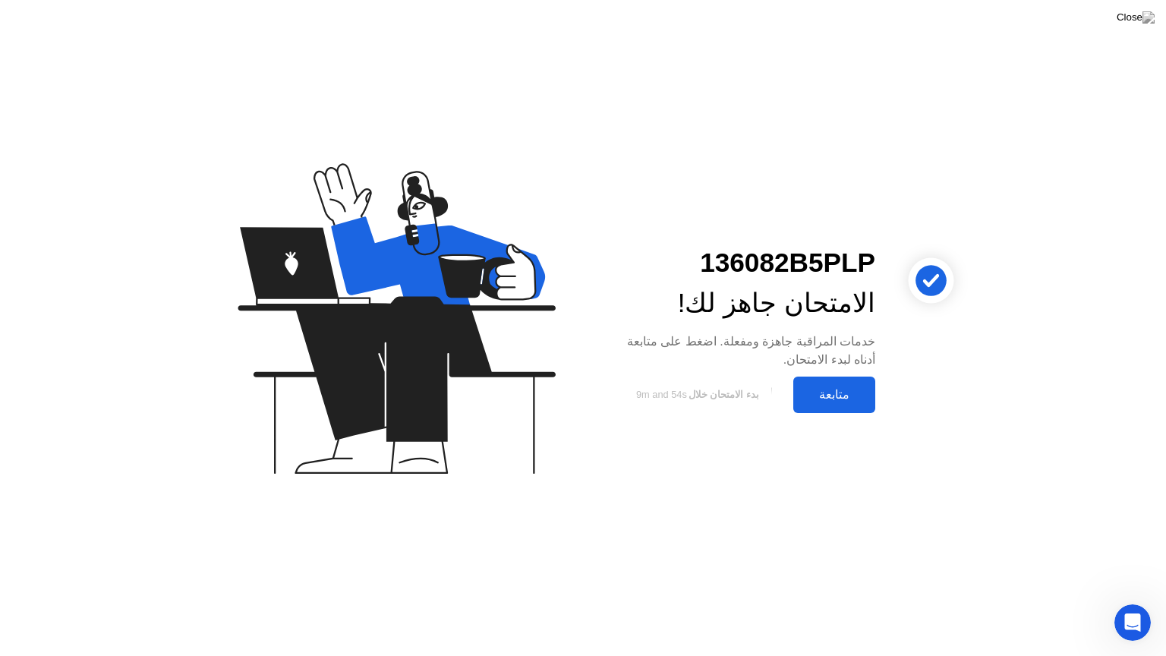
click at [853, 395] on div "متابعة" at bounding box center [834, 394] width 73 height 14
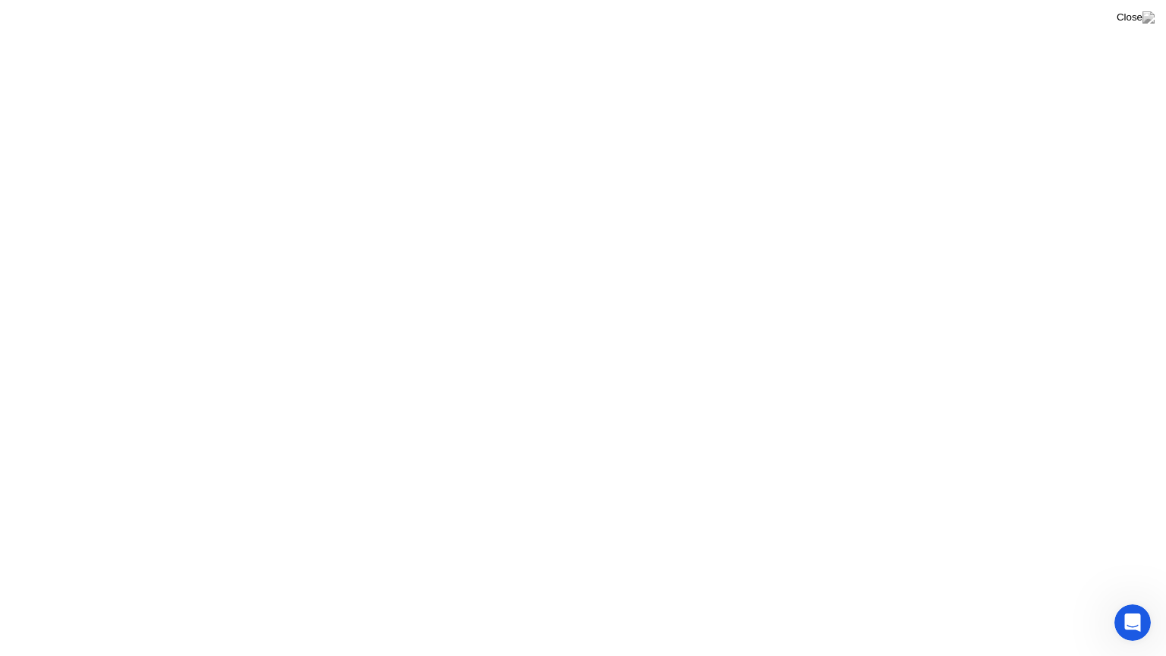
click div "فهمت!"
